Goal: Task Accomplishment & Management: Complete application form

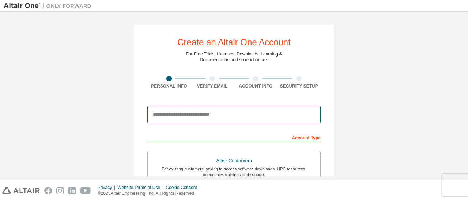
click at [178, 114] on input "email" at bounding box center [233, 115] width 173 height 18
type input "**********"
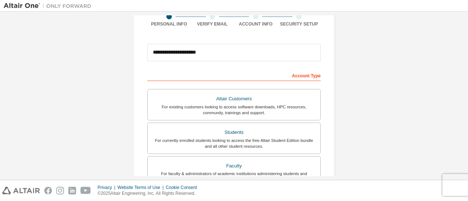
scroll to position [73, 0]
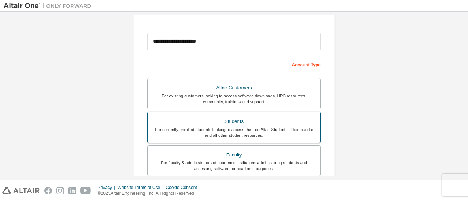
click at [166, 130] on div "For currently enrolled students looking to access the free Altair Student Editi…" at bounding box center [234, 133] width 164 height 12
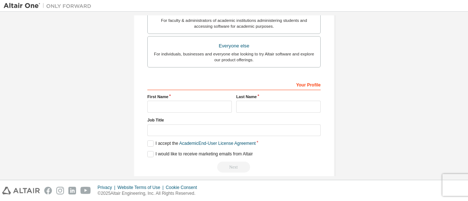
scroll to position [219, 0]
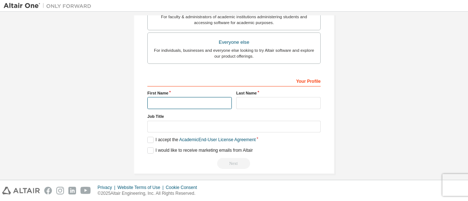
click at [181, 100] on input "text" at bounding box center [189, 103] width 84 height 12
type input "**********"
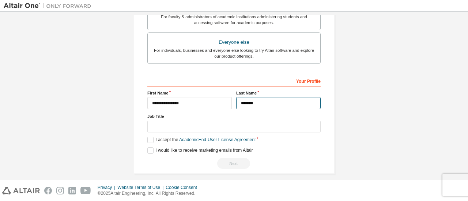
type input "*******"
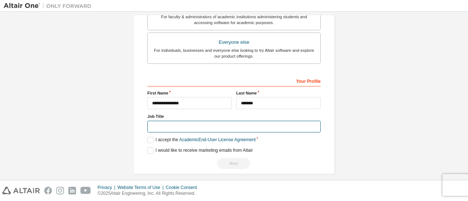
click at [204, 128] on input "text" at bounding box center [233, 127] width 173 height 12
click at [149, 137] on label "I accept the Academic End-User License Agreement" at bounding box center [201, 140] width 108 height 6
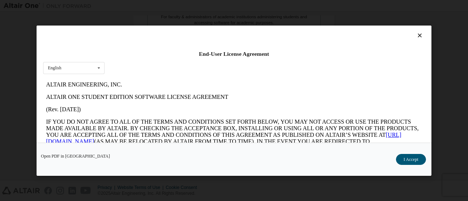
scroll to position [0, 0]
click at [411, 160] on button "I Accept" at bounding box center [411, 159] width 30 height 11
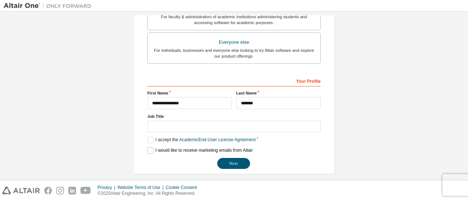
click at [149, 150] on label "I would like to receive marketing emails from Altair" at bounding box center [199, 151] width 105 height 6
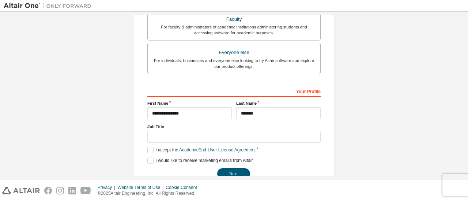
scroll to position [224, 0]
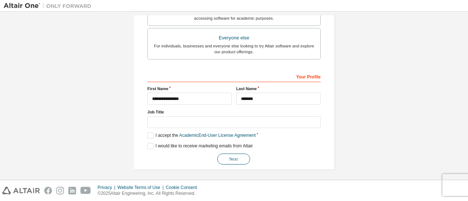
click at [230, 160] on button "Next" at bounding box center [233, 159] width 33 height 11
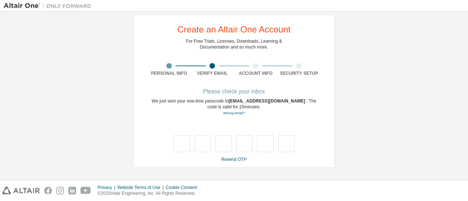
scroll to position [12, 0]
type input "*"
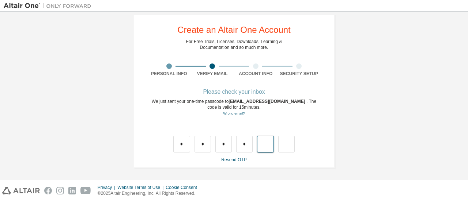
type input "*"
